Goal: Task Accomplishment & Management: Manage account settings

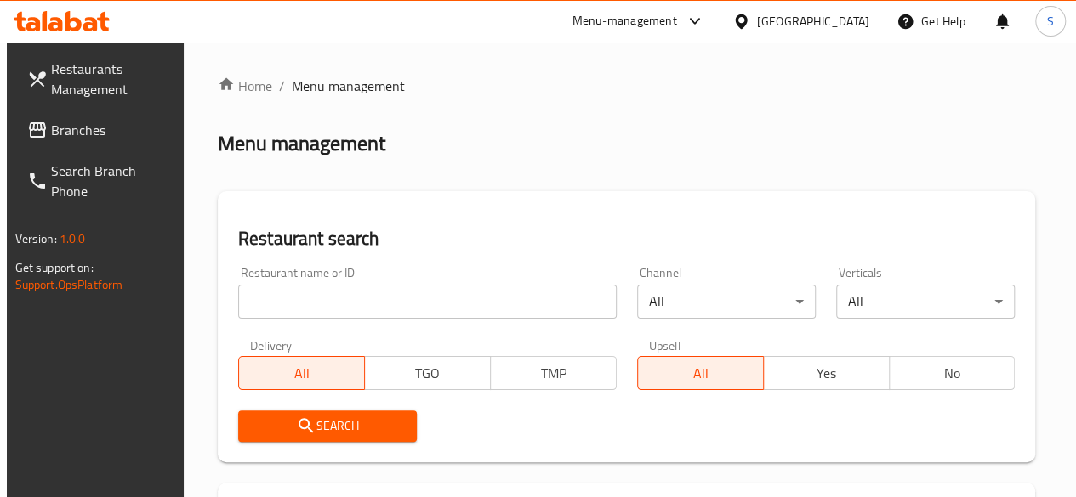
click at [628, 140] on div "Menu management" at bounding box center [627, 143] width 818 height 27
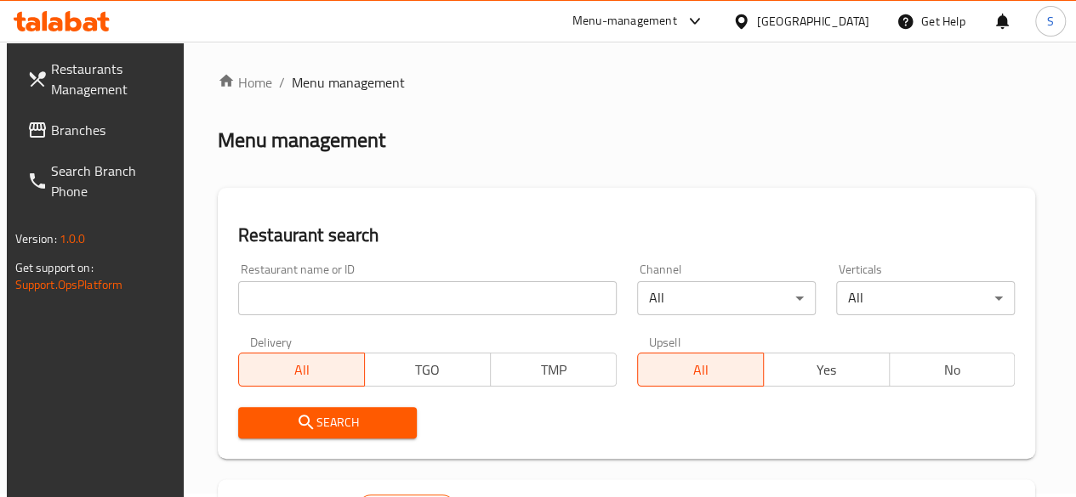
drag, startPoint x: 775, startPoint y: 111, endPoint x: 799, endPoint y: 99, distance: 26.6
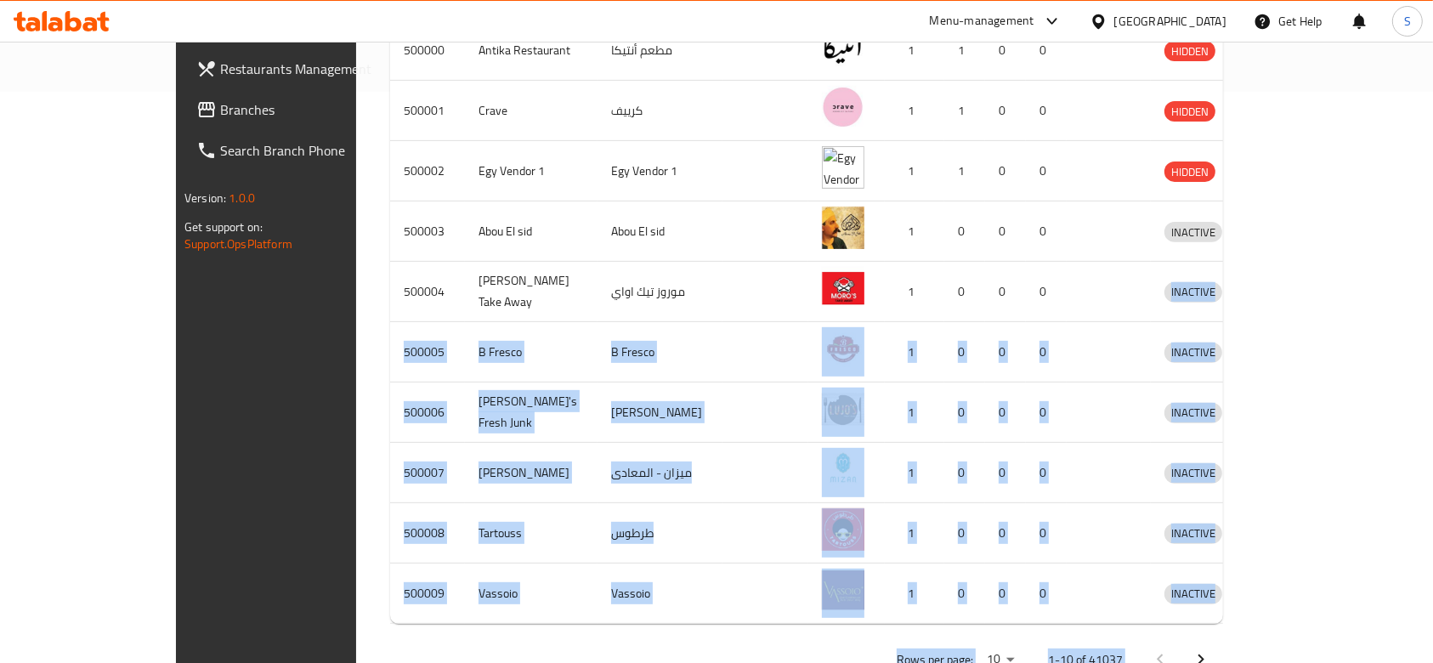
scroll to position [597, 0]
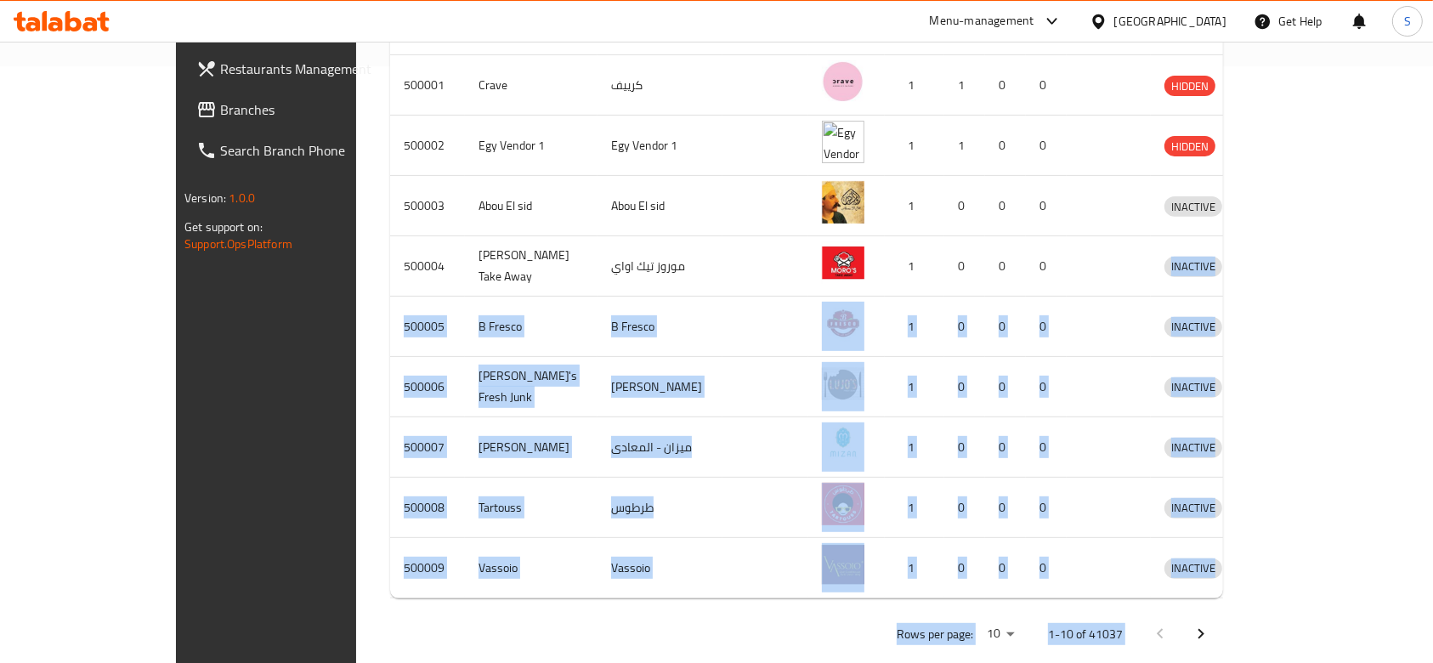
drag, startPoint x: 1140, startPoint y: 602, endPoint x: 1450, endPoint y: 677, distance: 318.4
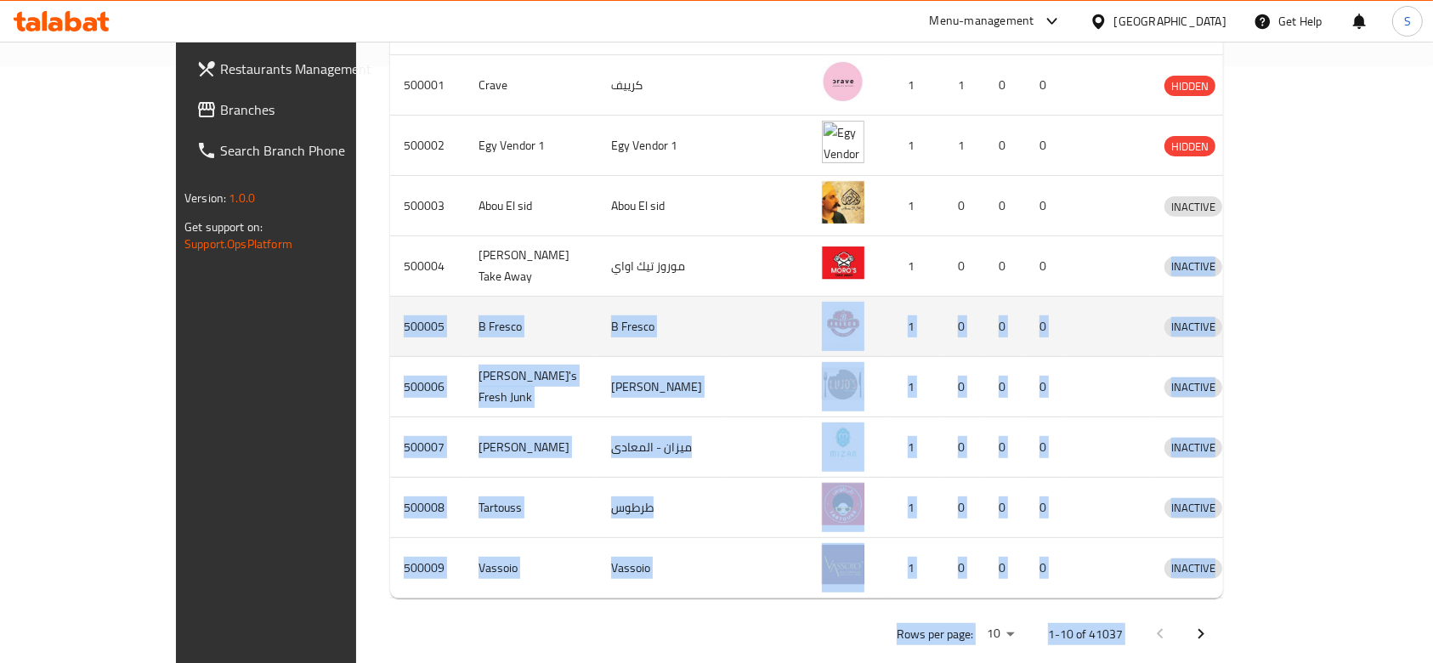
click at [1053, 322] on td "0" at bounding box center [1046, 327] width 41 height 60
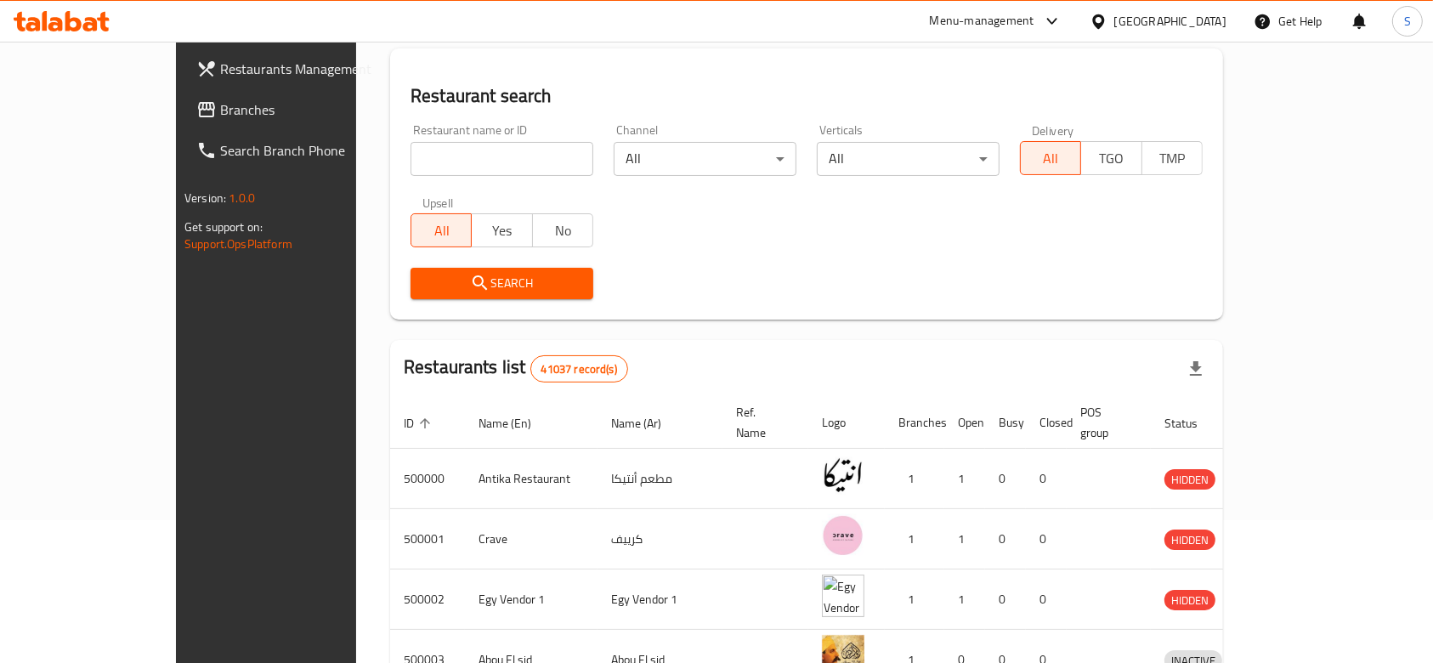
scroll to position [189, 0]
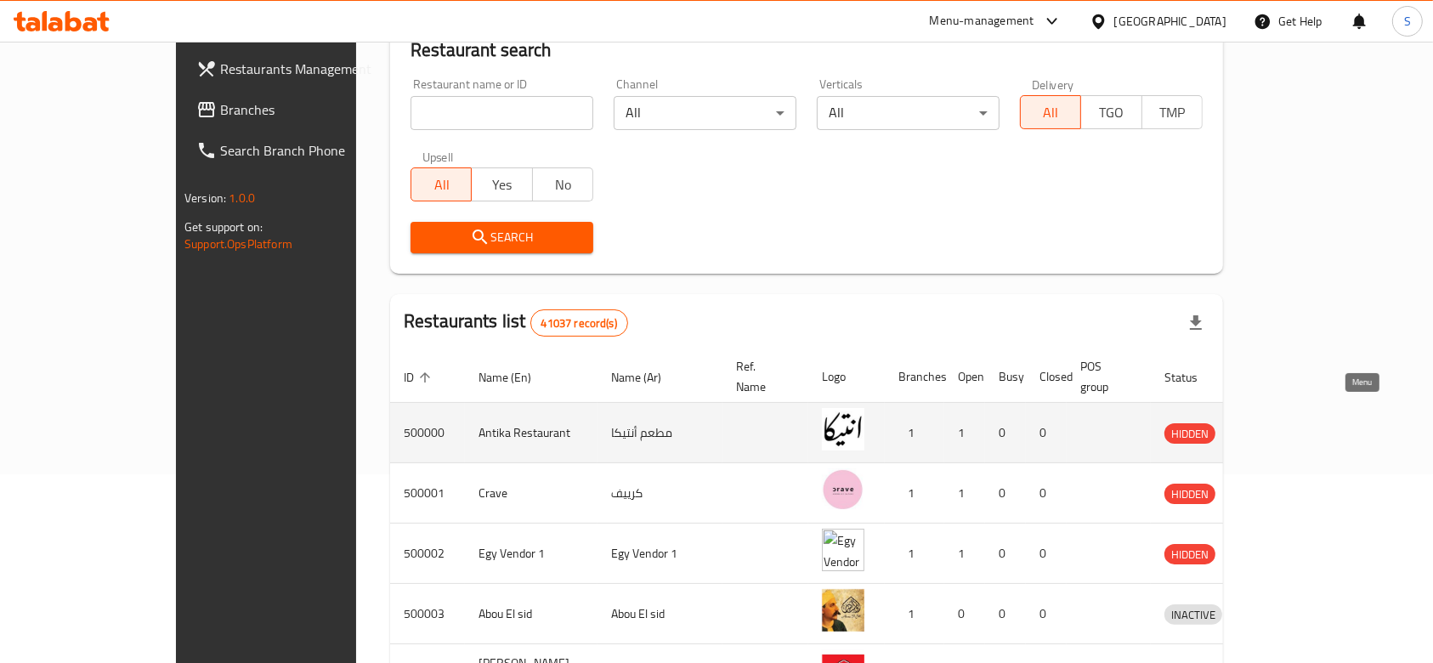
click at [1075, 423] on link "enhanced table" at bounding box center [1272, 433] width 31 height 20
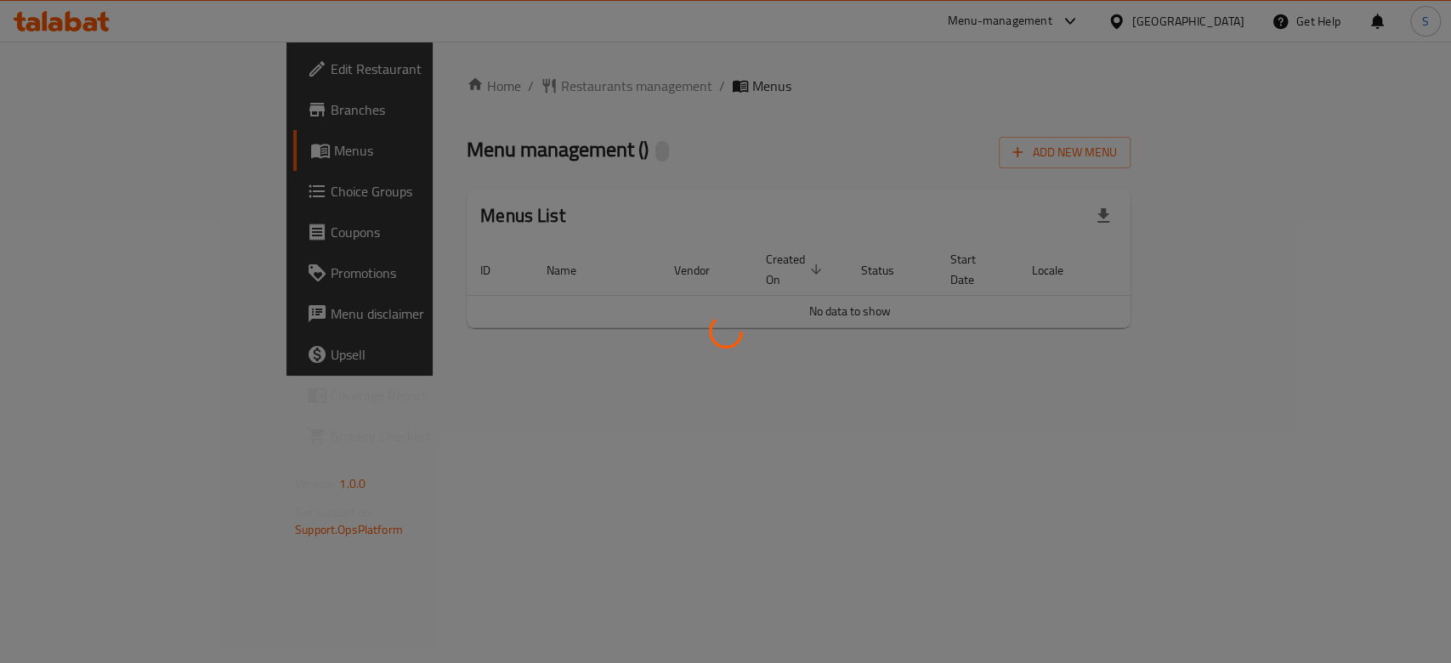
click at [150, 65] on div at bounding box center [725, 331] width 1451 height 663
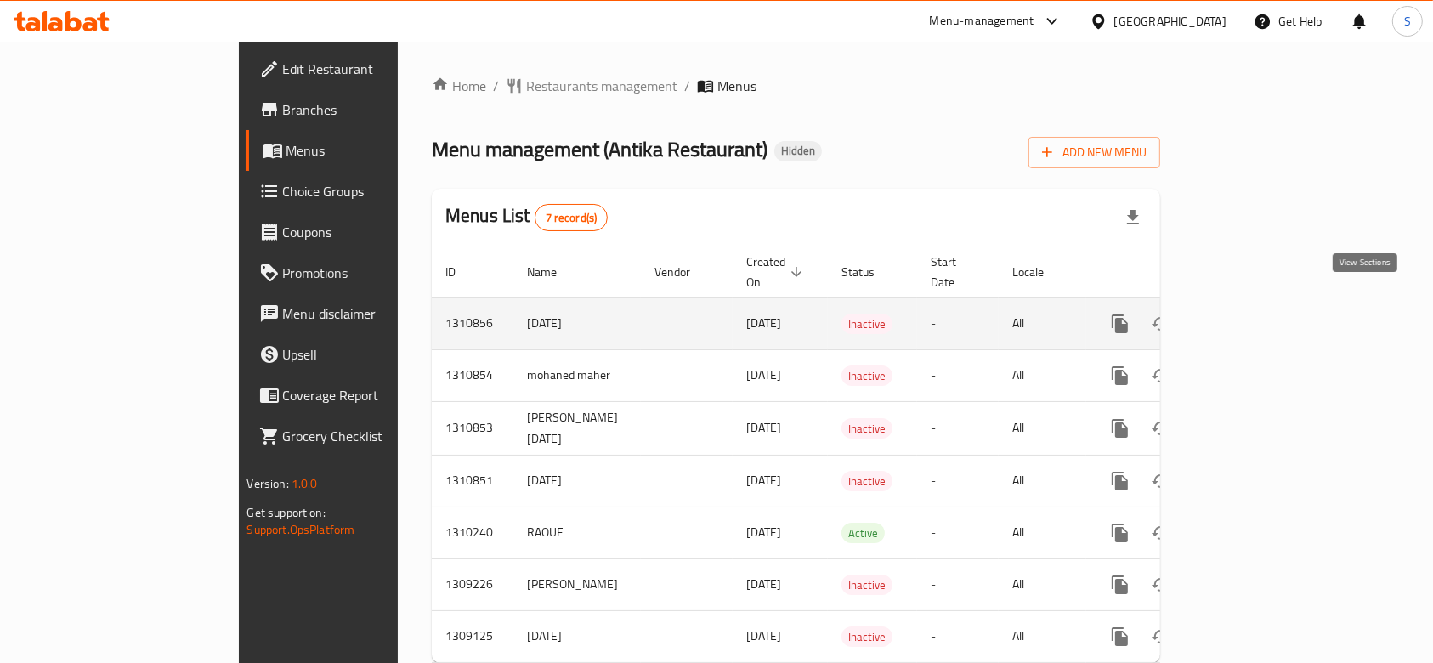
click at [1075, 314] on icon "enhanced table" at bounding box center [1243, 324] width 20 height 20
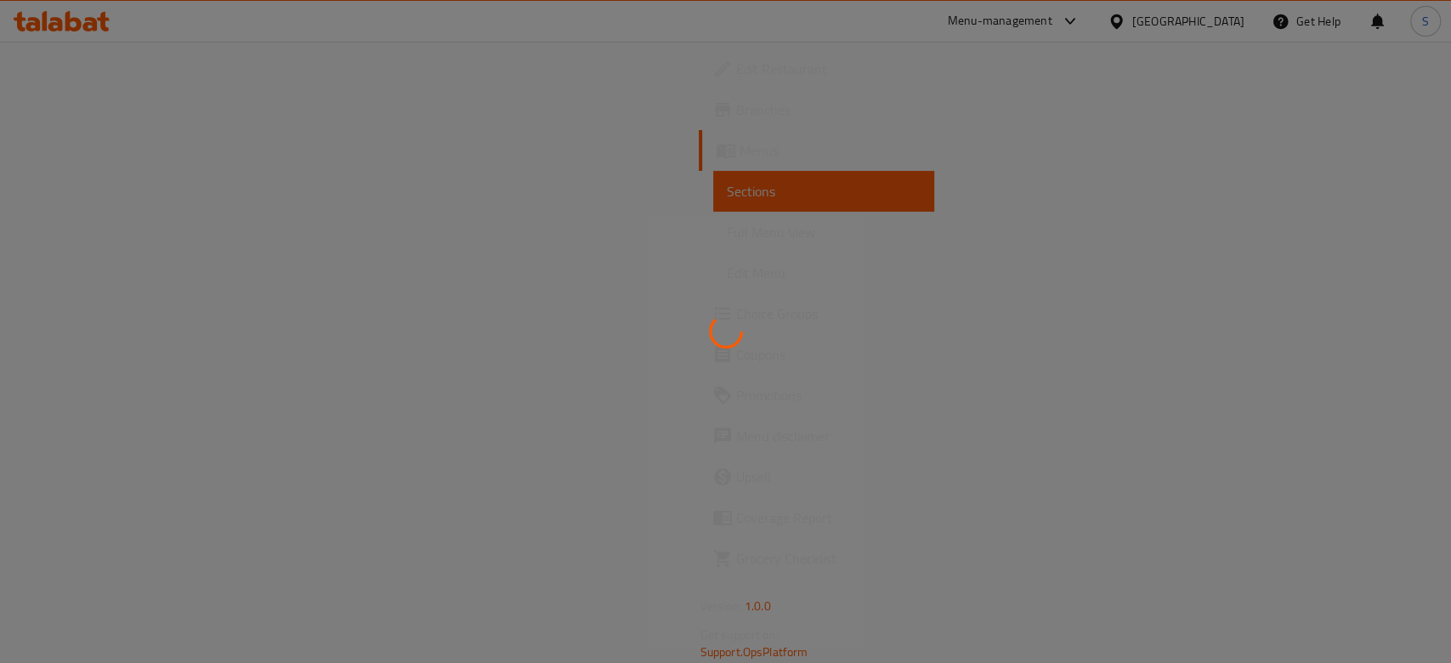
click at [162, 76] on div at bounding box center [725, 331] width 1451 height 663
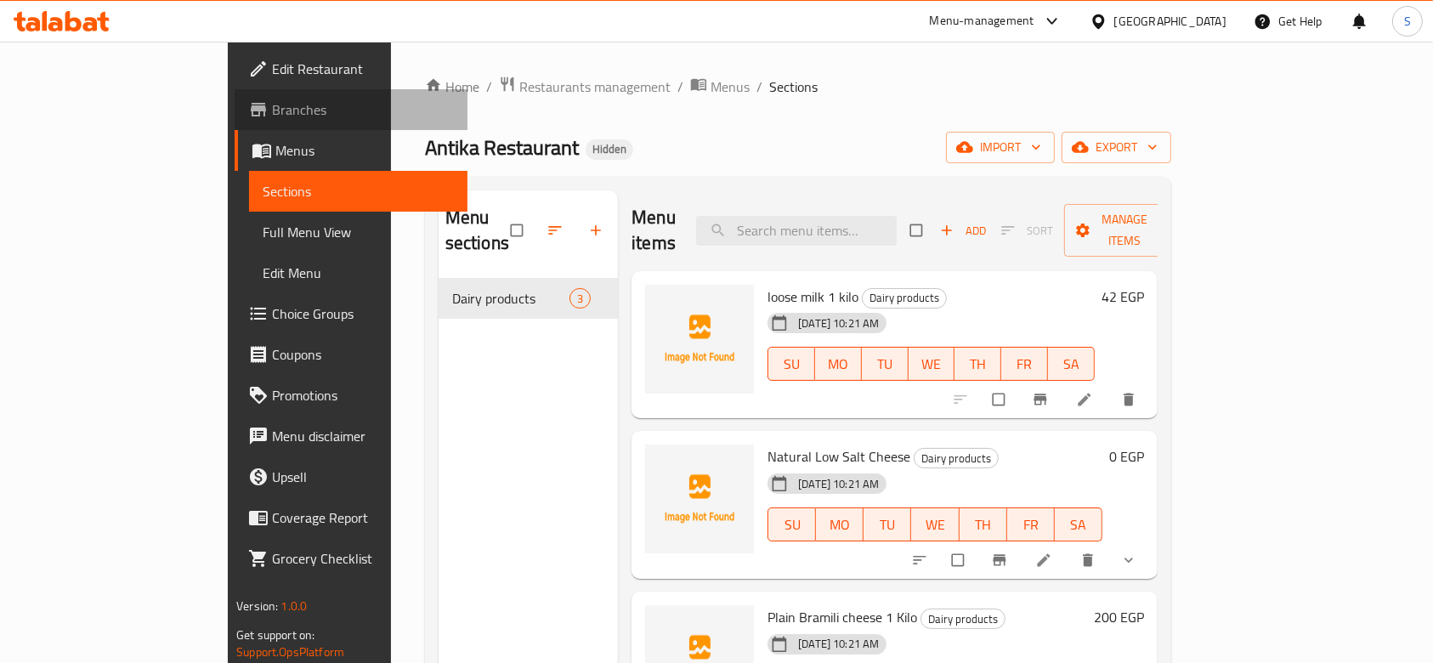
click at [272, 100] on span "Branches" at bounding box center [363, 109] width 182 height 20
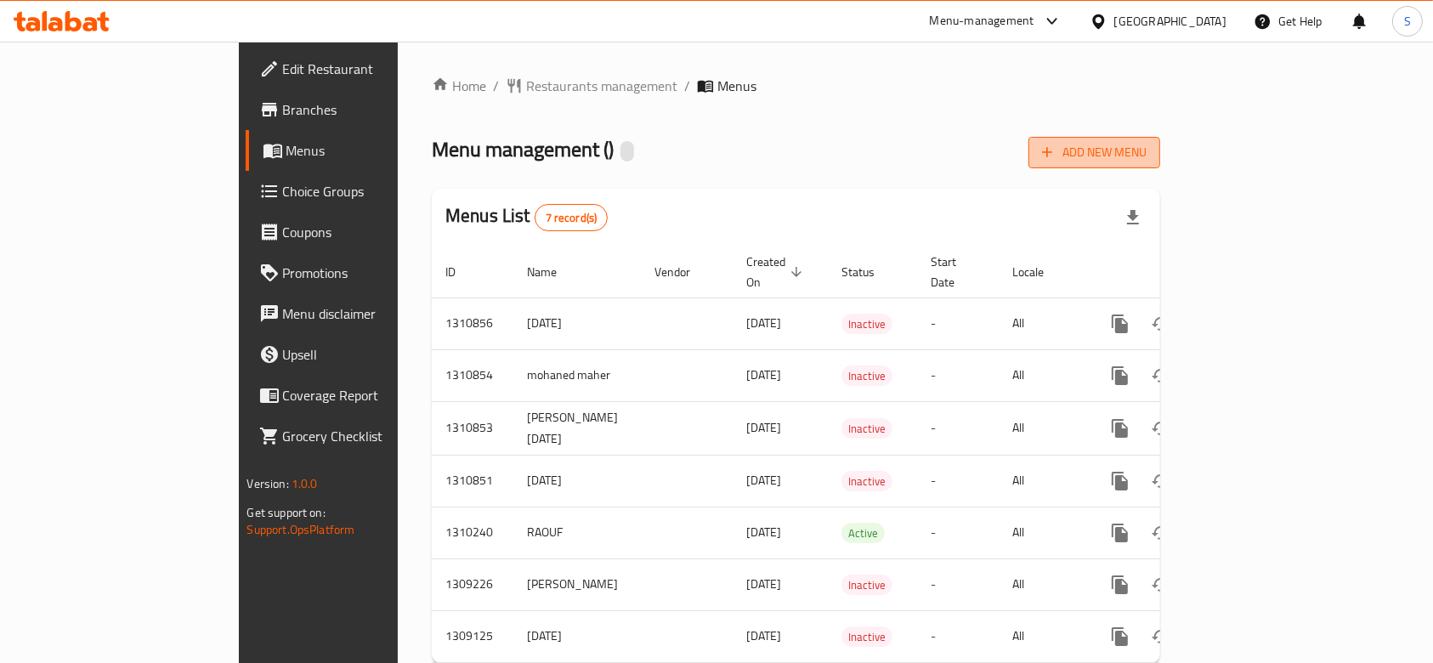
click at [1147, 151] on span "Add New Menu" at bounding box center [1094, 152] width 105 height 21
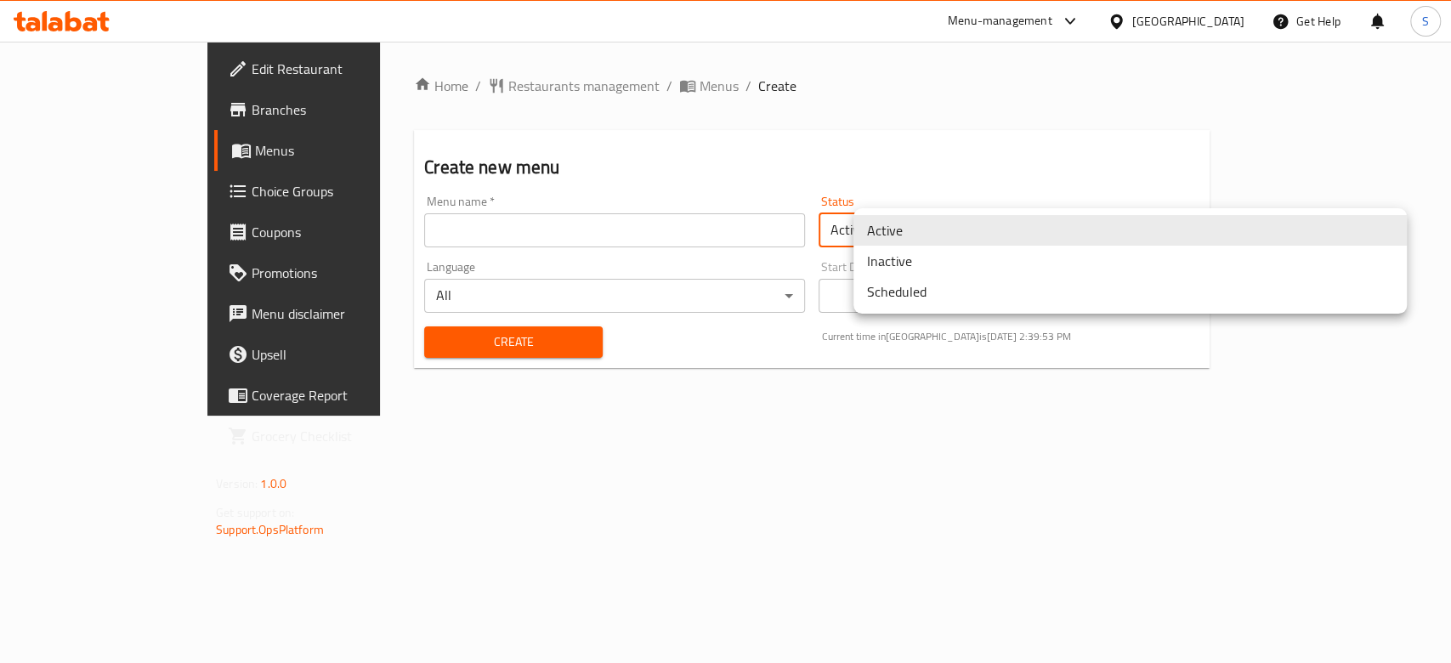
click at [893, 222] on body "​ Menu-management Egypt Get Help S Edit Restaurant Branches Menus Choice Groups…" at bounding box center [725, 353] width 1451 height 622
click at [831, 95] on div at bounding box center [725, 331] width 1451 height 663
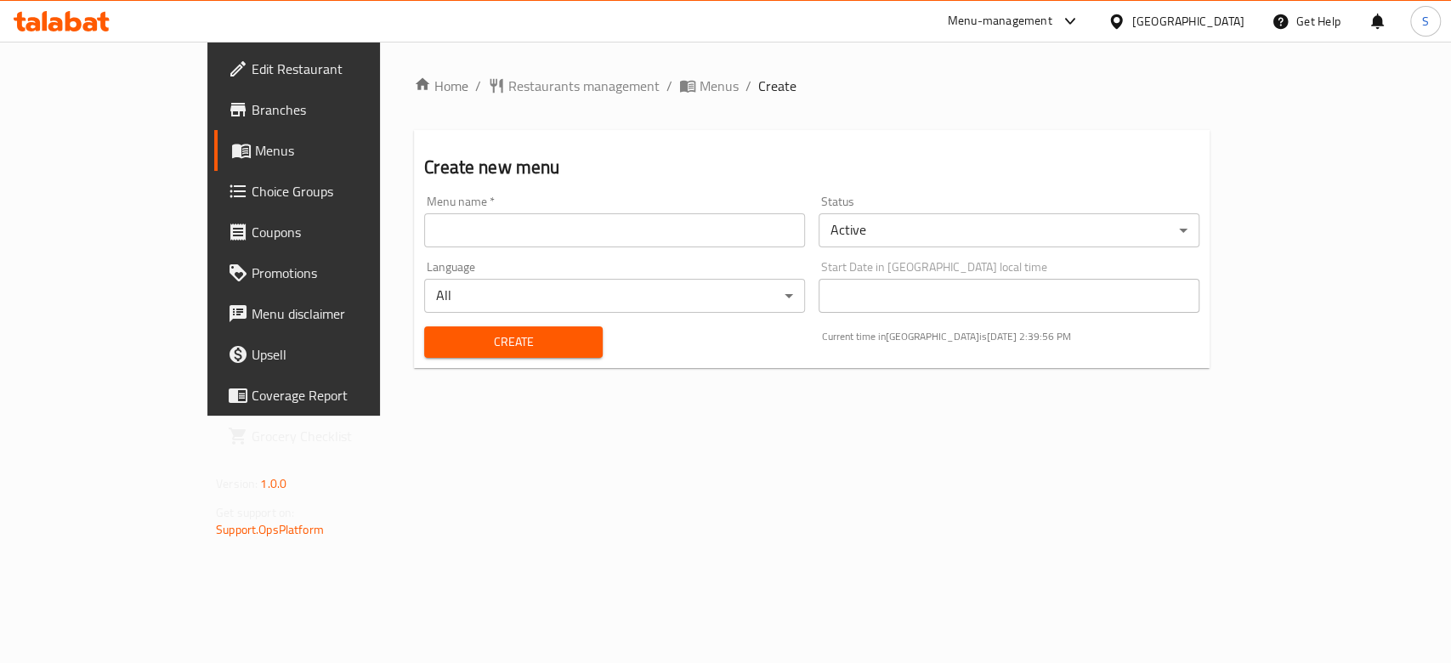
click at [831, 95] on div "Active Inactive Scheduled" at bounding box center [725, 331] width 1451 height 663
click at [252, 110] on span "Branches" at bounding box center [344, 109] width 185 height 20
